Goal: Find specific page/section: Find specific page/section

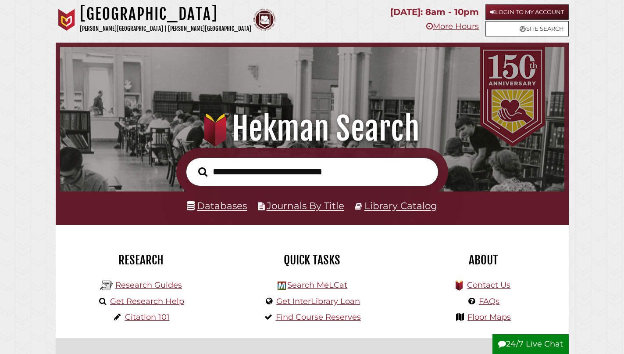
scroll to position [167, 500]
click at [213, 211] on link "Databases" at bounding box center [217, 205] width 60 height 11
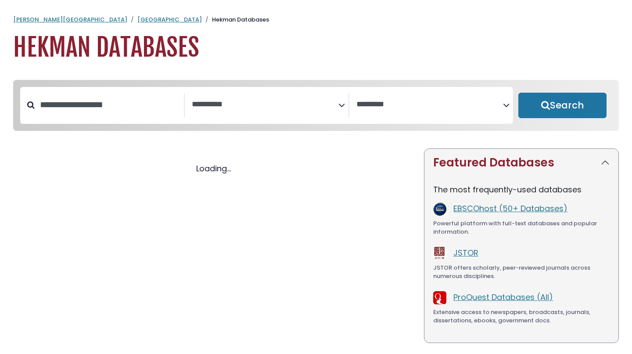
select select "Database Subject Filter"
select select "Database Vendors Filter"
select select "Database Subject Filter"
select select "Database Vendors Filter"
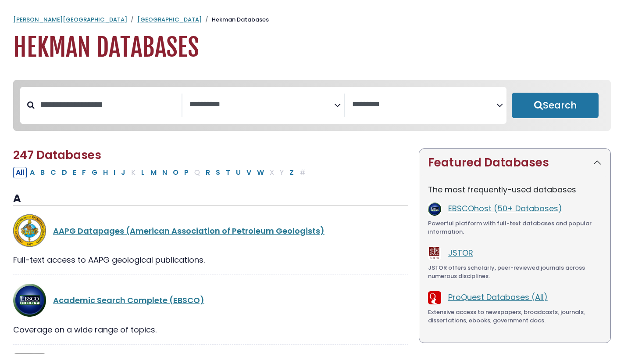
click at [52, 174] on button "C" at bounding box center [53, 172] width 11 height 11
select select "Database Subject Filter"
select select "Database Vendors Filter"
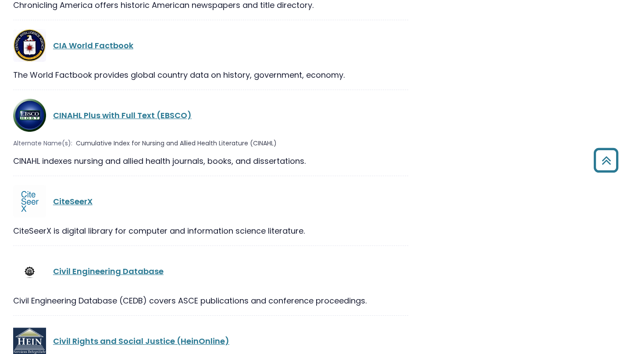
scroll to position [1349, 0]
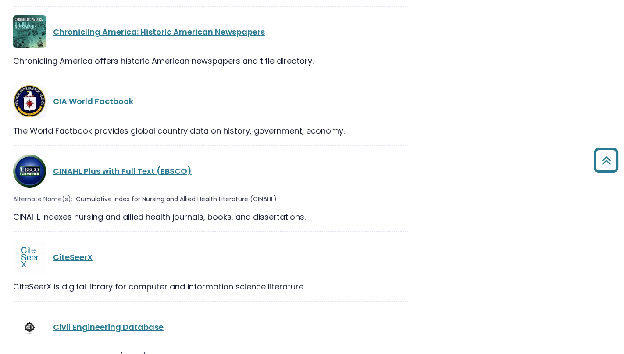
click at [155, 165] on link "CINAHL Plus with Full Text (EBSCO)" at bounding box center [122, 170] width 139 height 11
